Goal: Obtain resource: Obtain resource

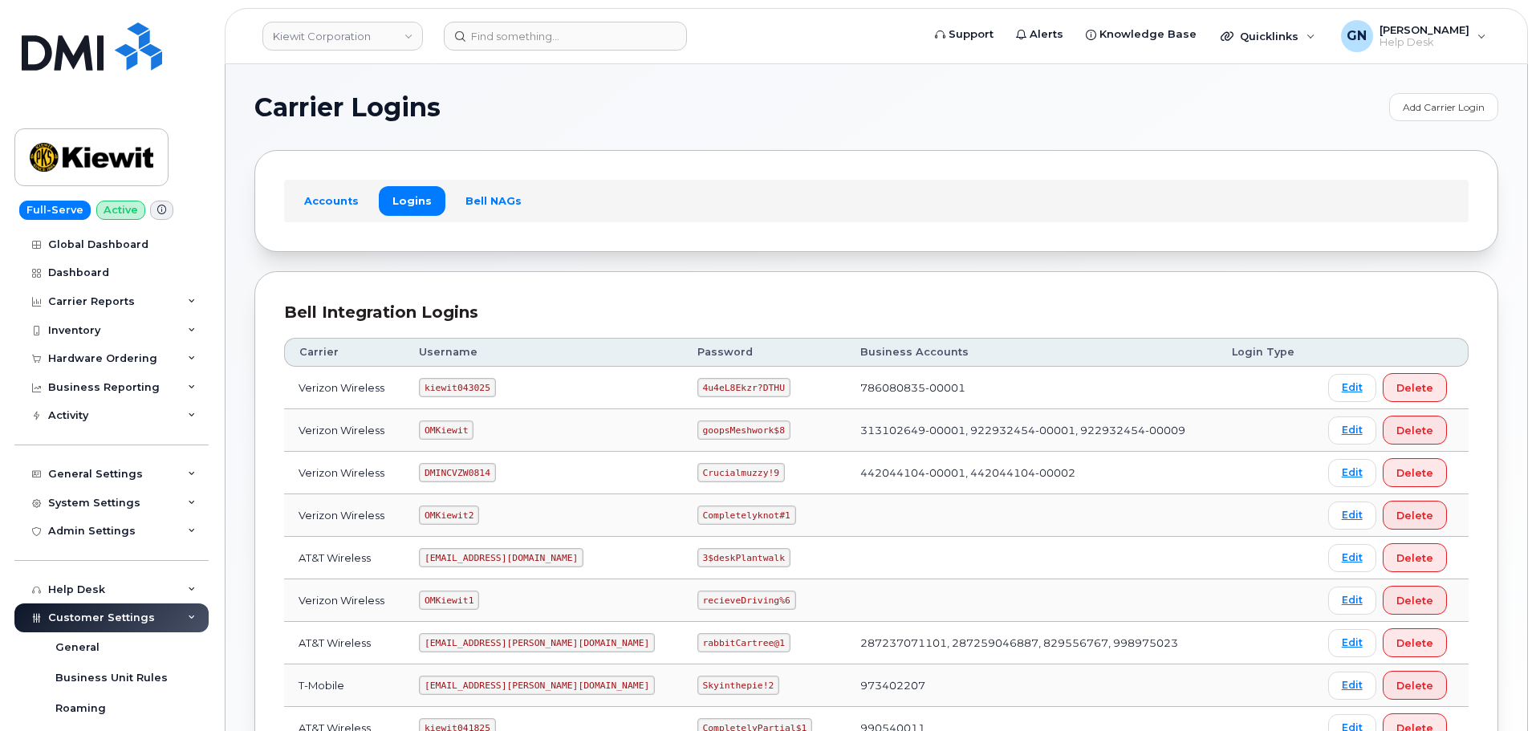
click at [461, 391] on code "kiewit043025" at bounding box center [457, 387] width 76 height 19
copy code "kiewit043025"
click at [697, 391] on code "4u4eL8Ekzr?DTHU" at bounding box center [743, 387] width 93 height 19
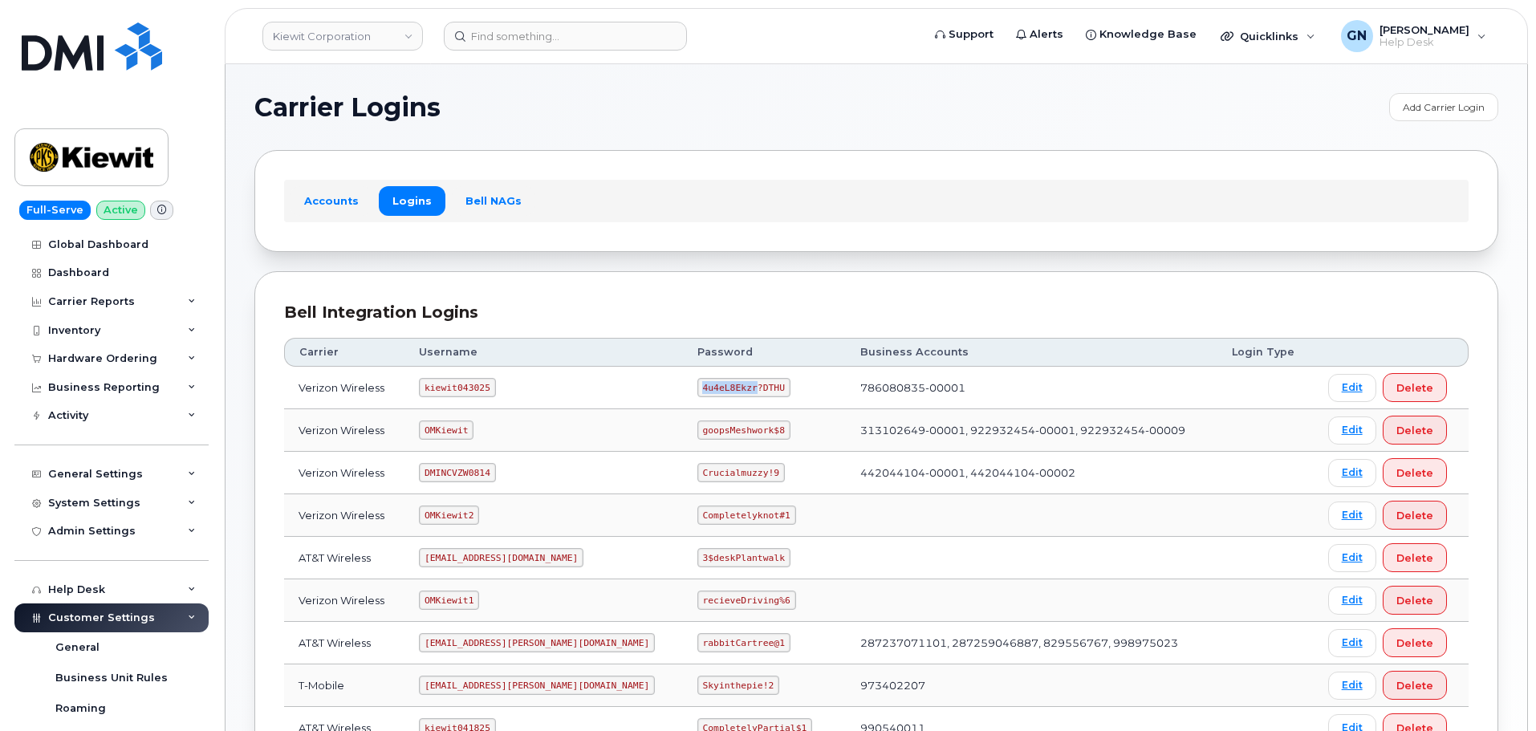
click at [697, 391] on code "4u4eL8Ekzr?DTHU" at bounding box center [743, 387] width 93 height 19
copy code "4u4eL8Ekzr?DTHU"
